Goal: Transaction & Acquisition: Subscribe to service/newsletter

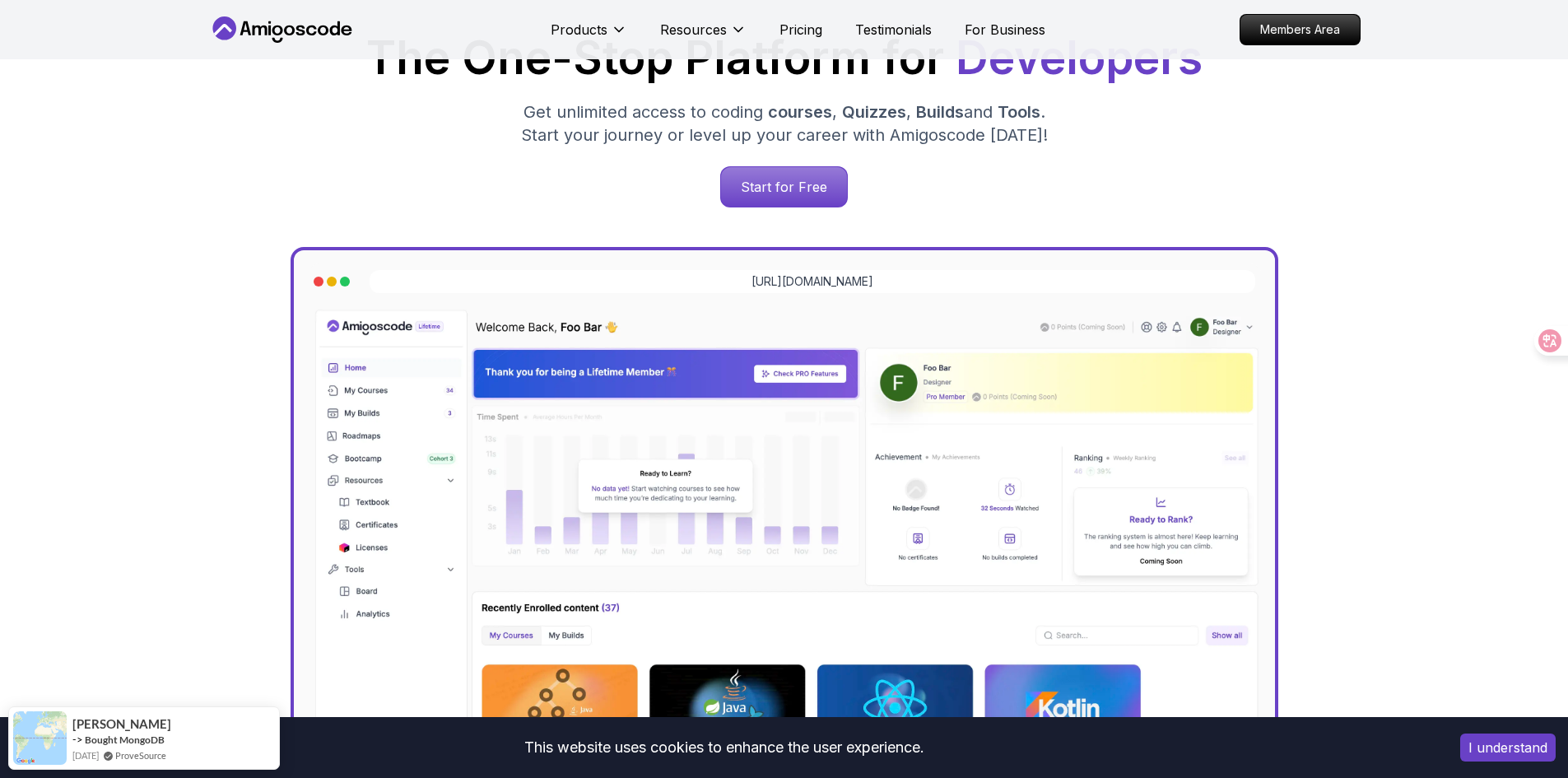
scroll to position [165, 0]
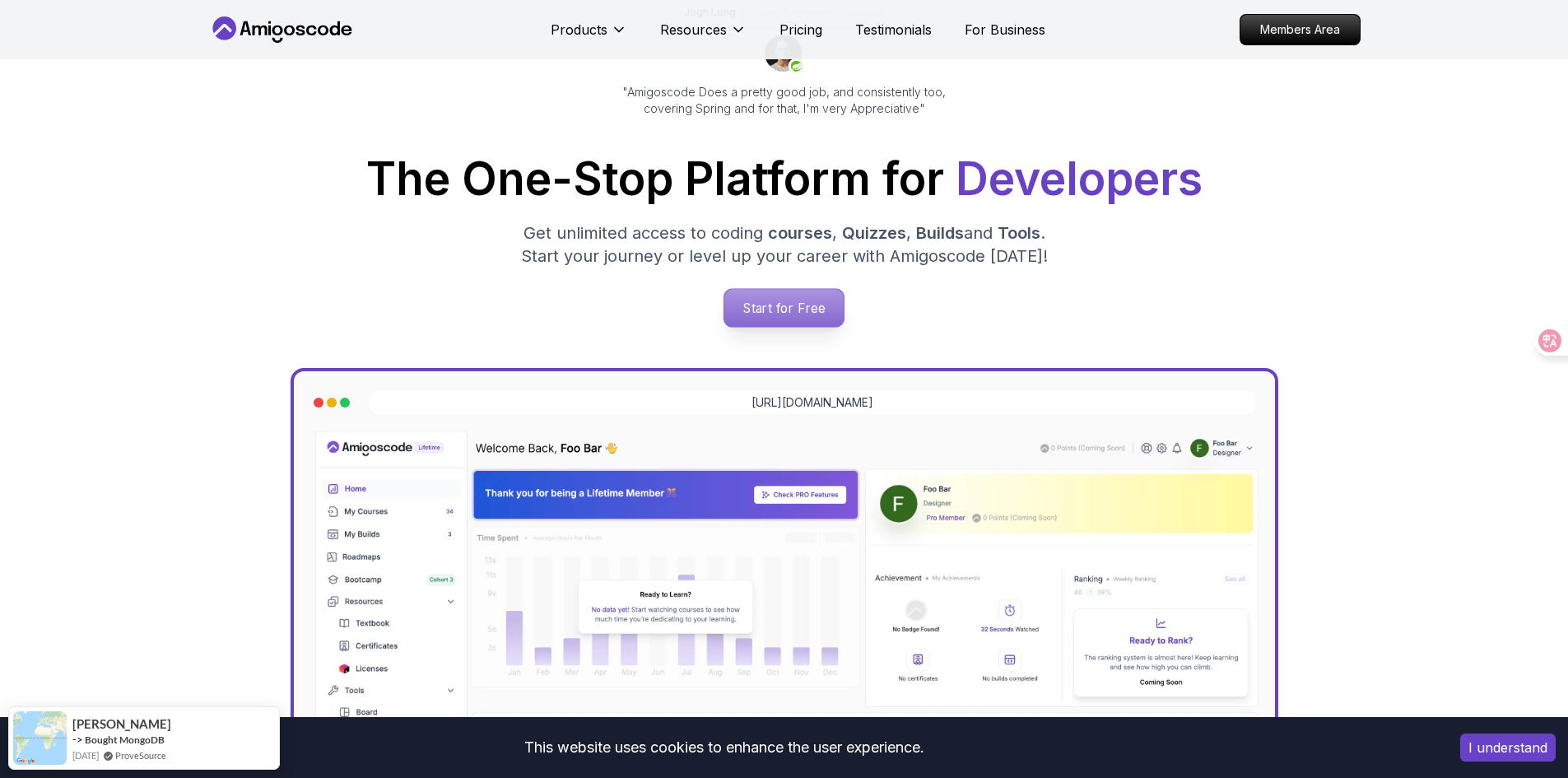
click at [811, 319] on p "Start for Free" at bounding box center [784, 308] width 119 height 38
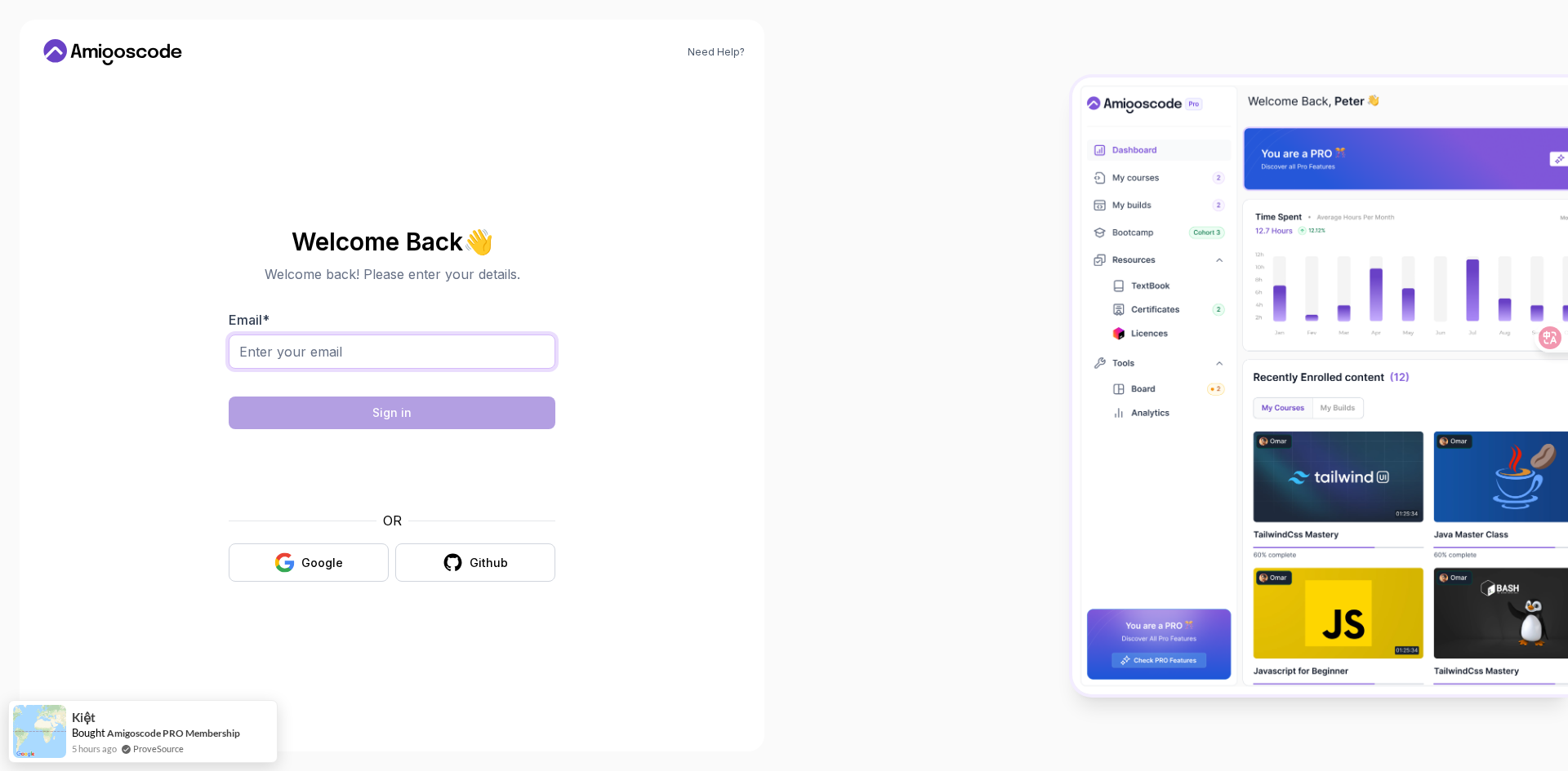
click at [442, 355] on input "Email *" at bounding box center [392, 352] width 327 height 34
click at [435, 280] on p "Welcome back! Please enter your details." at bounding box center [392, 274] width 327 height 20
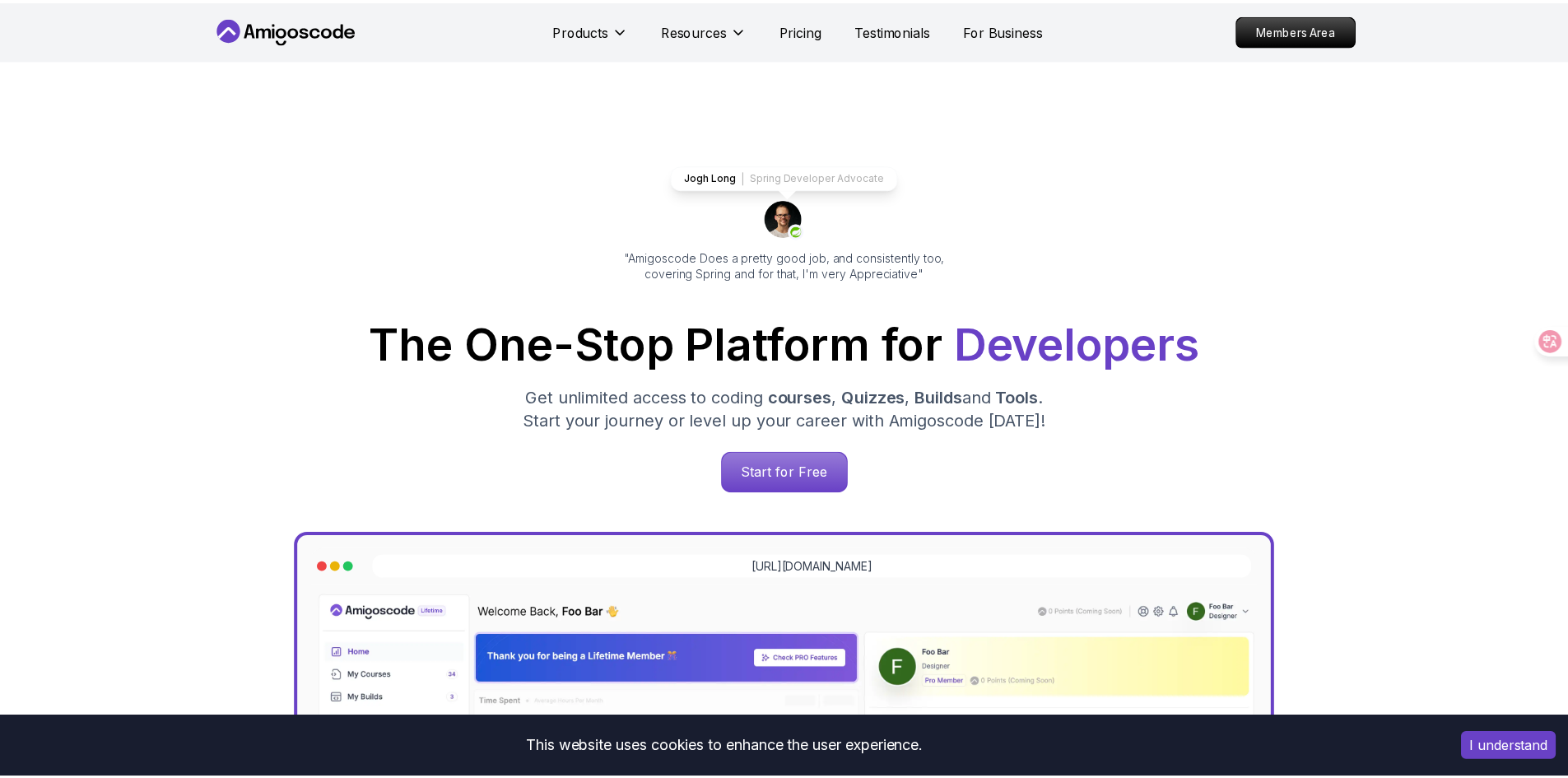
scroll to position [165, 0]
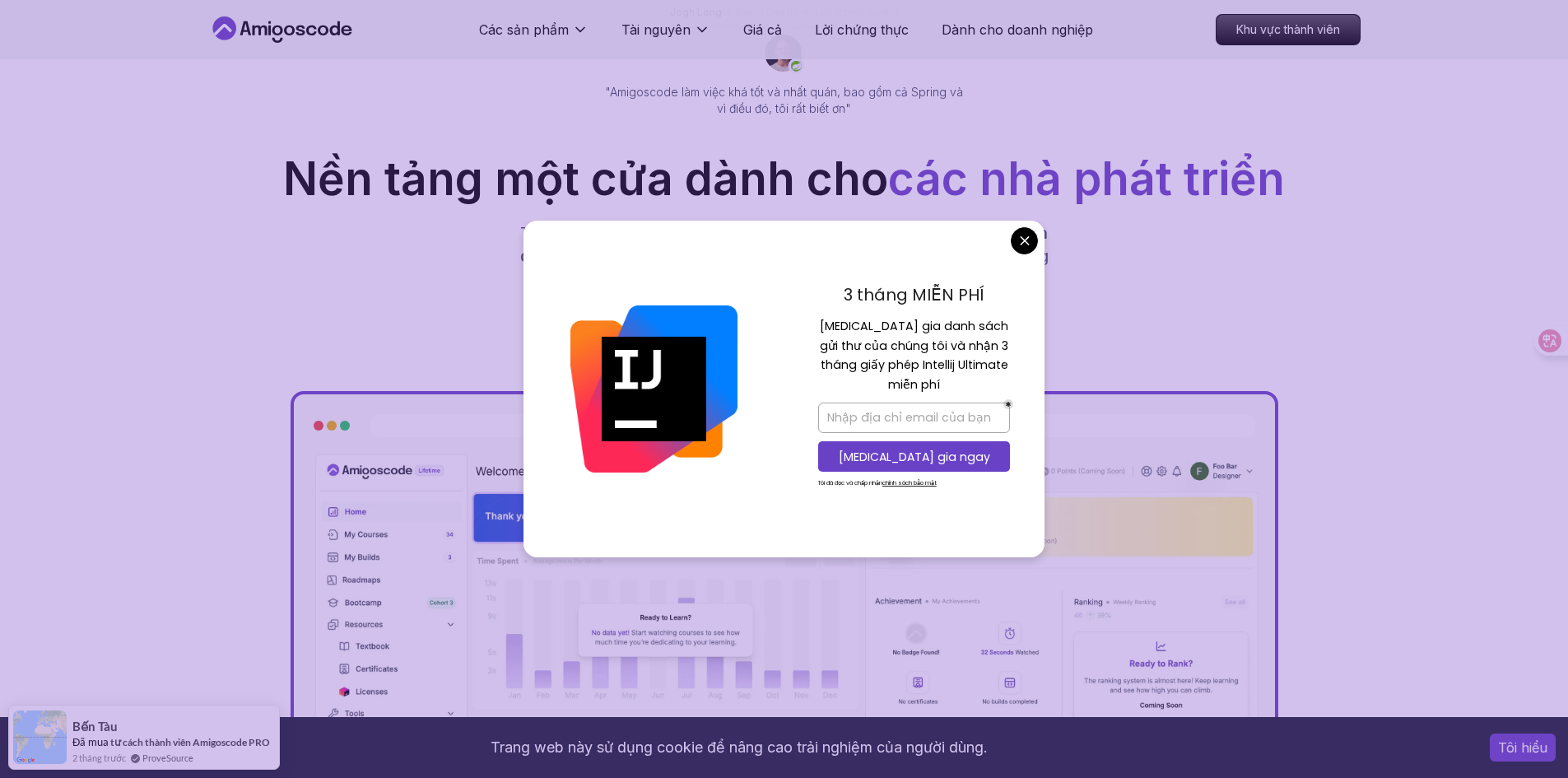
click at [1072, 55] on nav "Các sản phẩm Tài nguyên Giá cả Lời chứng thực Dành cho doanh nghiệp Khu vực thà…" at bounding box center [784, 29] width 1152 height 59
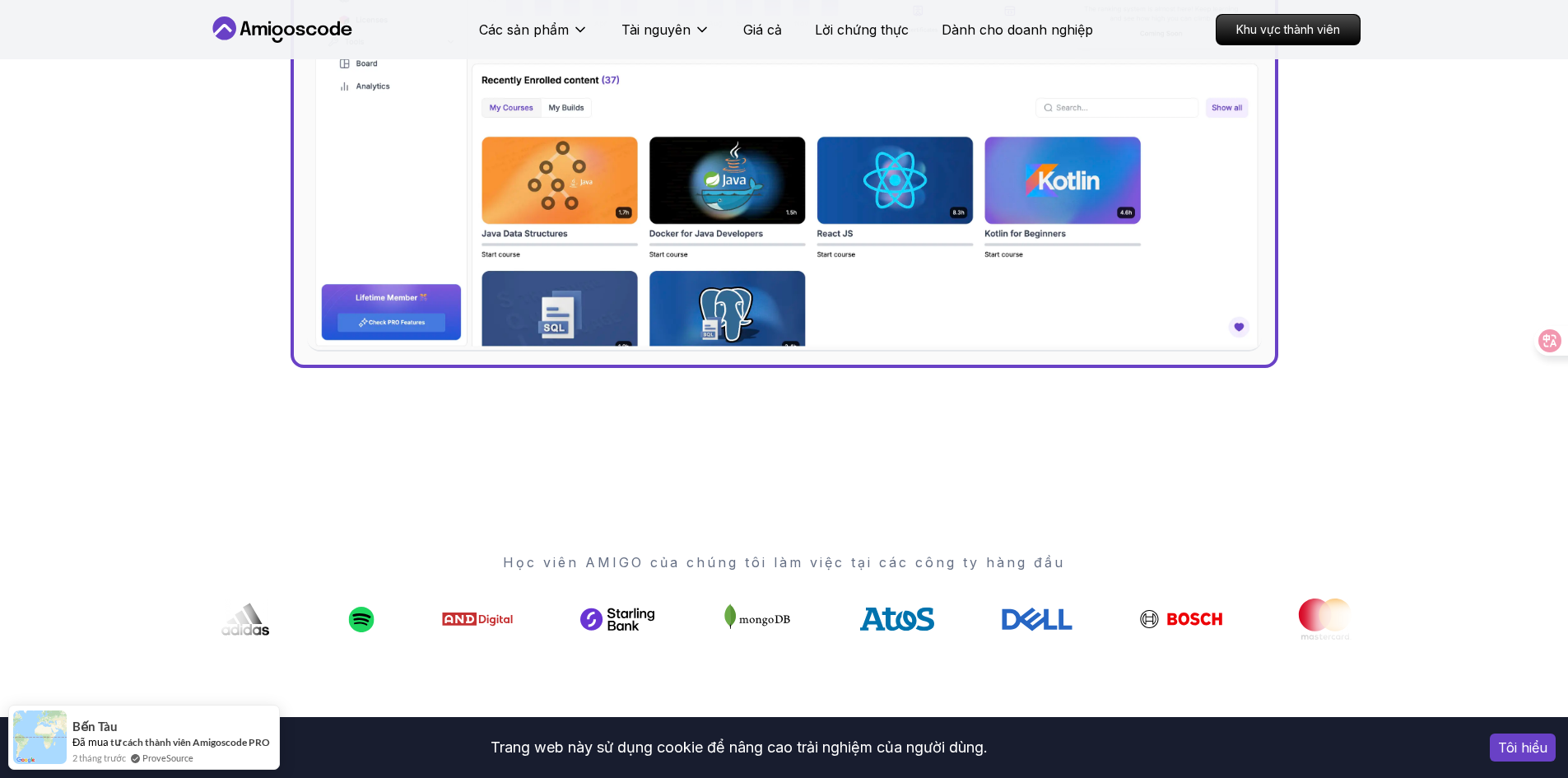
scroll to position [659, 0]
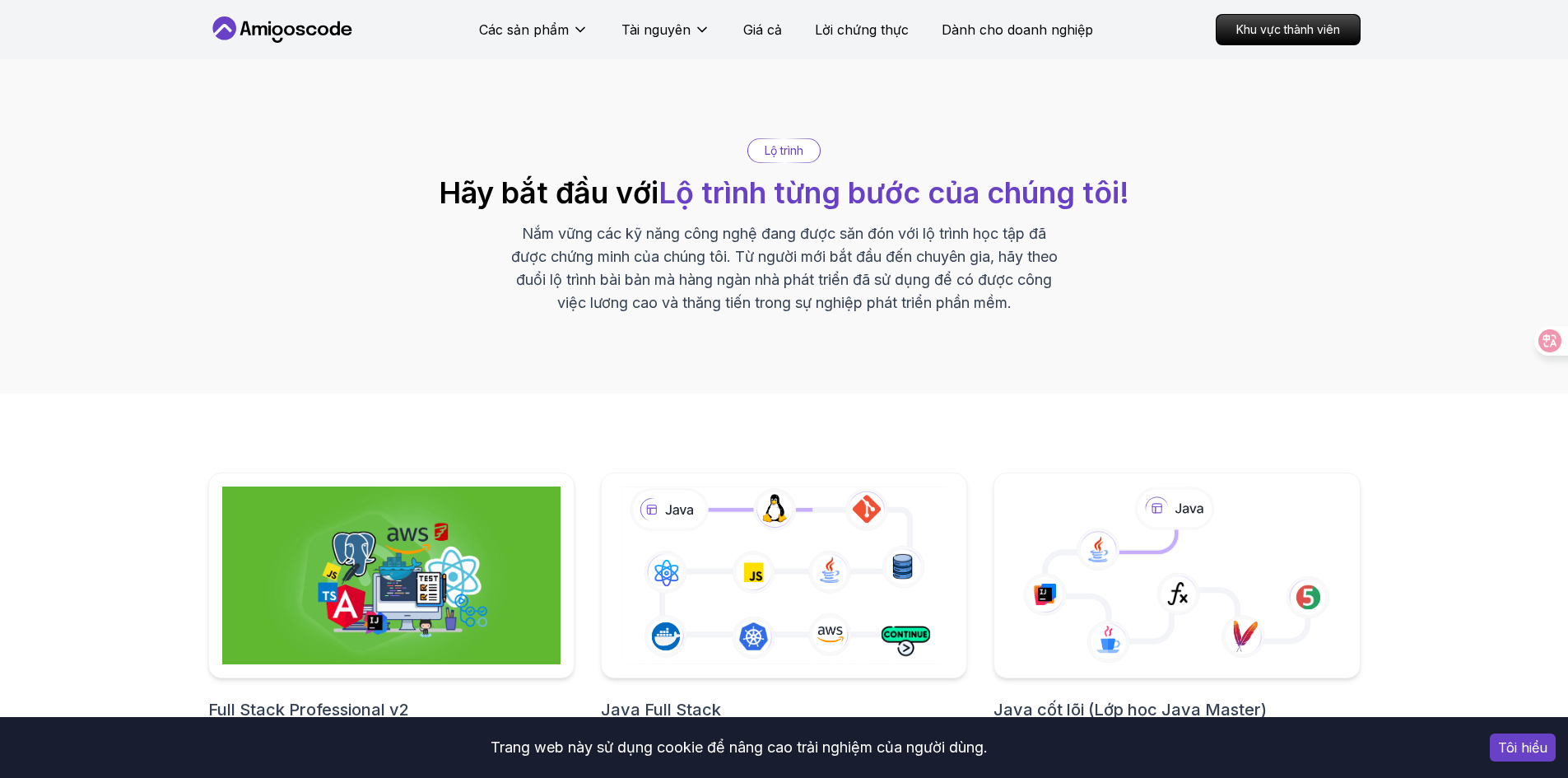
drag, startPoint x: 1216, startPoint y: 187, endPoint x: 1226, endPoint y: 164, distance: 25.1
click at [1220, 177] on div "Lộ trình Hãy bắt đầu với Lộ trình từng bước của chúng tôi! Nắm vững các kỹ năng…" at bounding box center [784, 227] width 1152 height 177
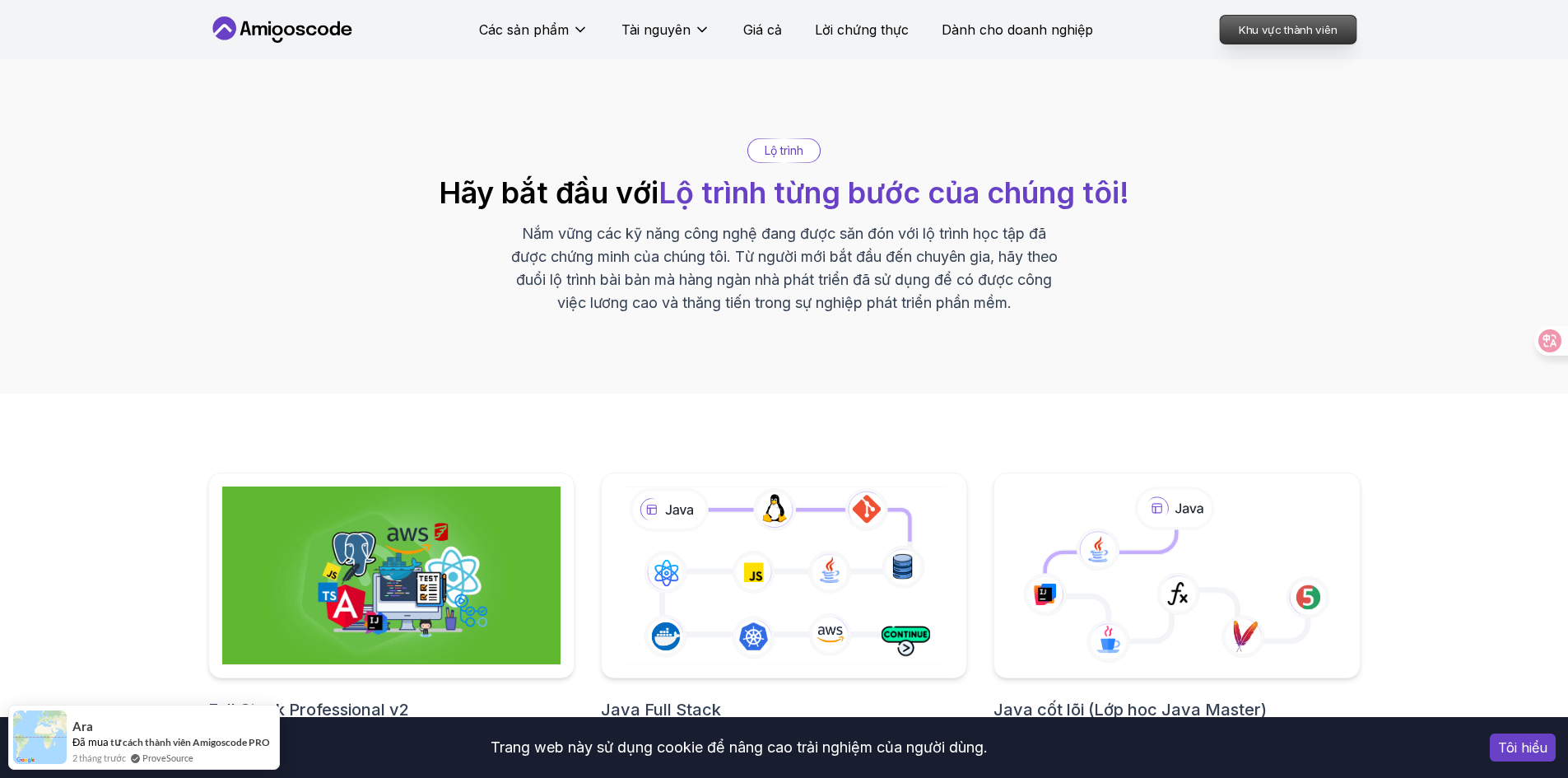
click at [1244, 38] on p "Khu vực thành viên" at bounding box center [1287, 29] width 136 height 28
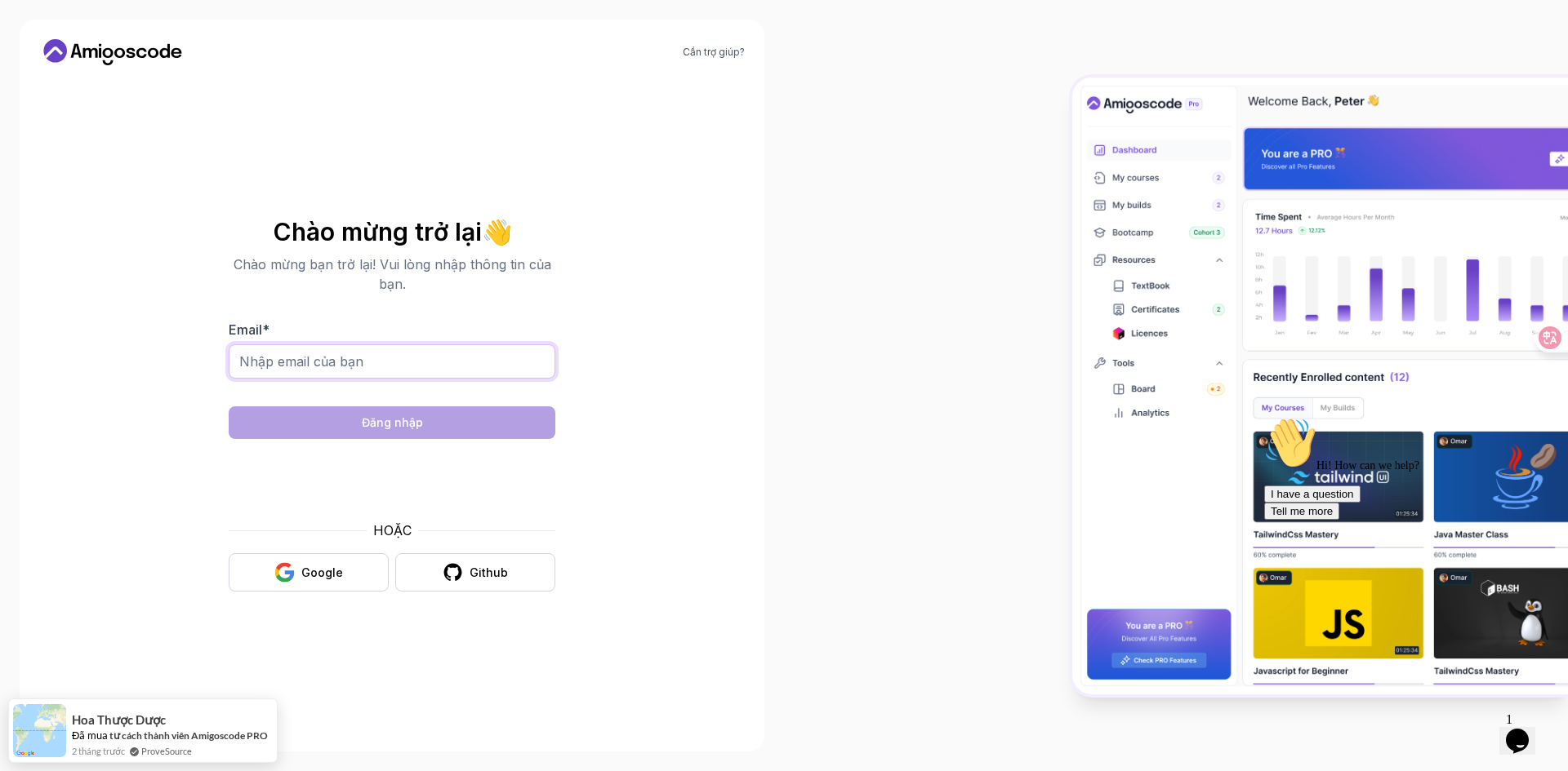
click at [344, 366] on input "Email *" at bounding box center [392, 362] width 327 height 34
click at [392, 362] on input "Email *" at bounding box center [392, 362] width 327 height 34
paste input "[EMAIL_ADDRESS][DOMAIN_NAME]"
type input "[EMAIL_ADDRESS][DOMAIN_NAME]"
drag, startPoint x: 607, startPoint y: 400, endPoint x: 504, endPoint y: 416, distance: 104.2
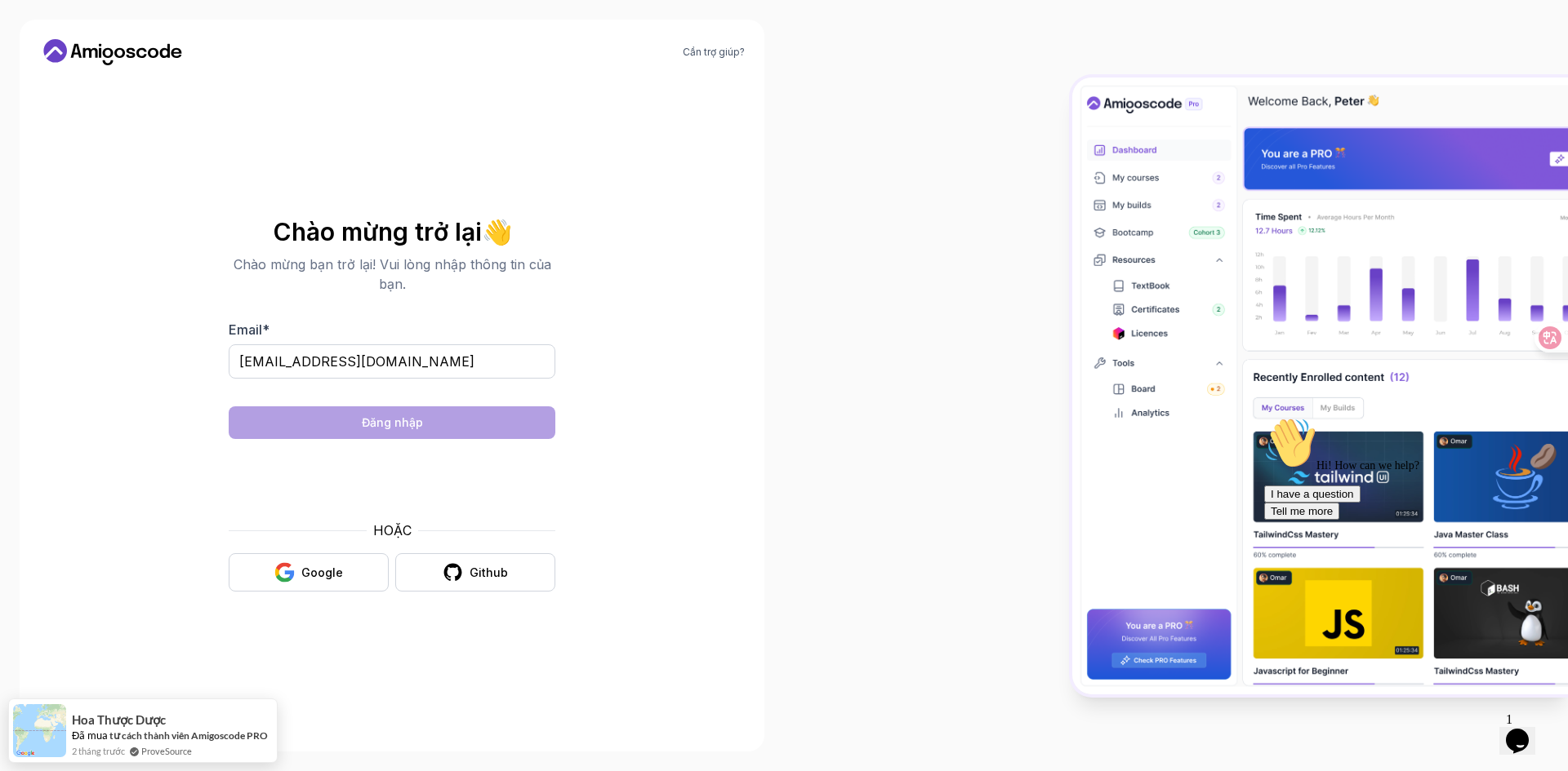
click at [598, 400] on section "Chào mừng trở lại 👋 Chào mừng bạn trở lại! Vui lòng nhập thông tin của bạn. Ema…" at bounding box center [392, 405] width 549 height 406
click at [538, 427] on button "Đăng nhập" at bounding box center [392, 423] width 327 height 32
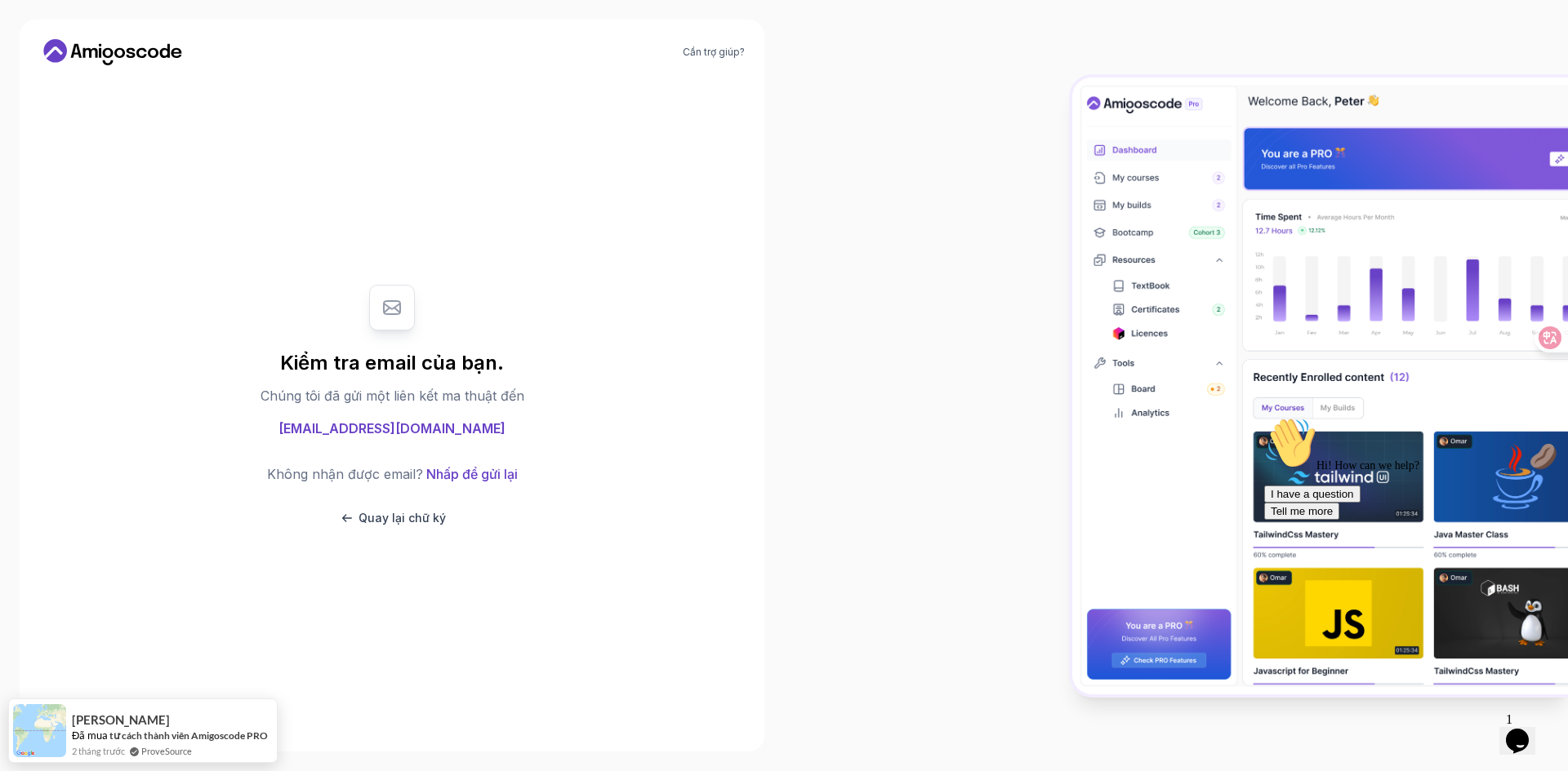
click at [392, 478] on font "Không nhận được email?" at bounding box center [345, 474] width 156 height 16
click at [362, 522] on font "Quay lại chữ ký" at bounding box center [401, 518] width 88 height 14
